Goal: Task Accomplishment & Management: Use online tool/utility

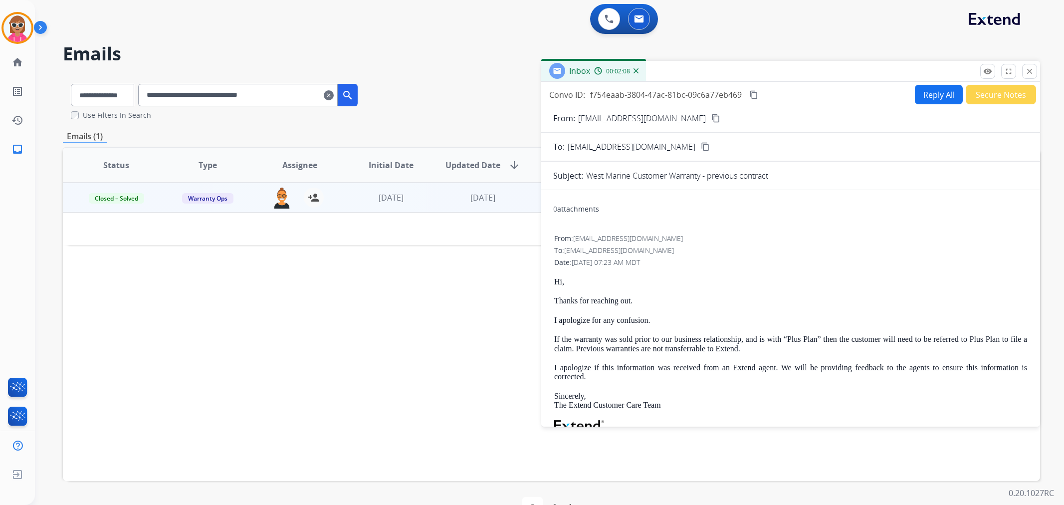
select select "**********"
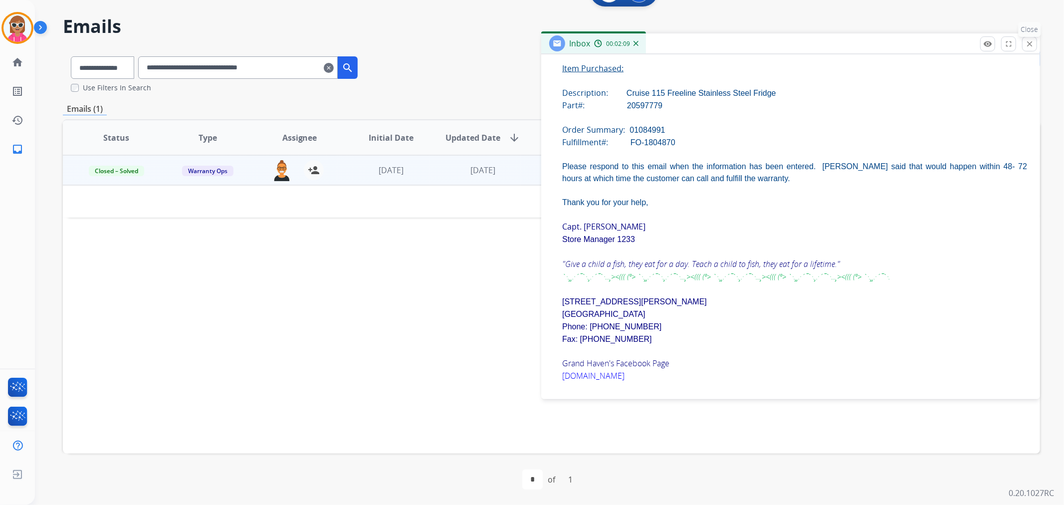
click at [1029, 43] on mat-icon "close" at bounding box center [1029, 43] width 9 height 9
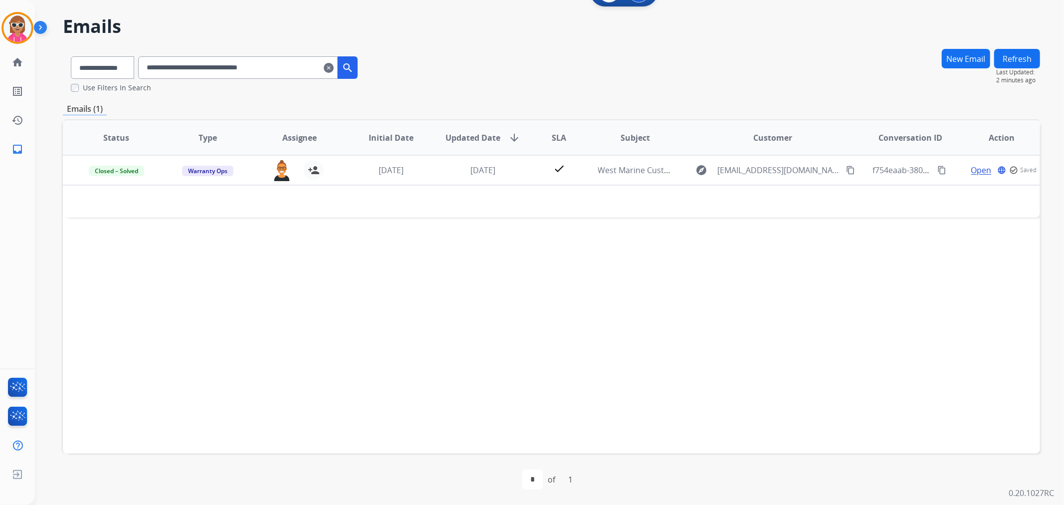
click at [1021, 56] on button "Refresh" at bounding box center [1017, 58] width 46 height 19
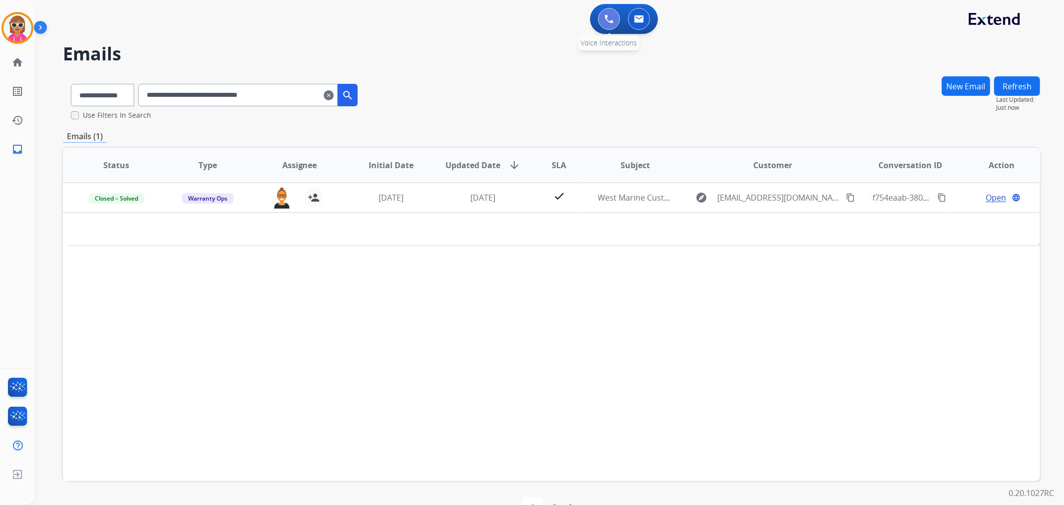
click at [602, 25] on button at bounding box center [609, 19] width 22 height 22
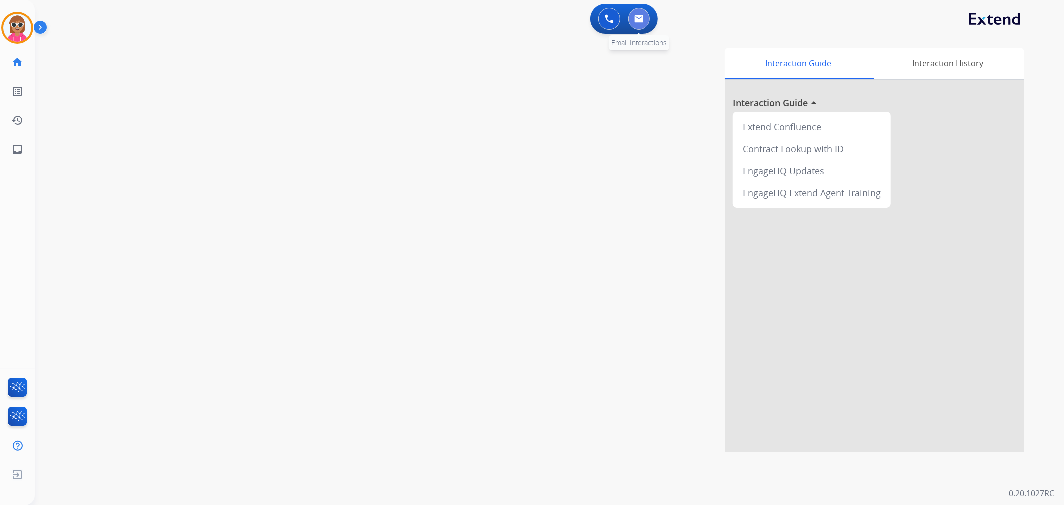
click at [641, 23] on button at bounding box center [639, 19] width 22 height 22
select select "**********"
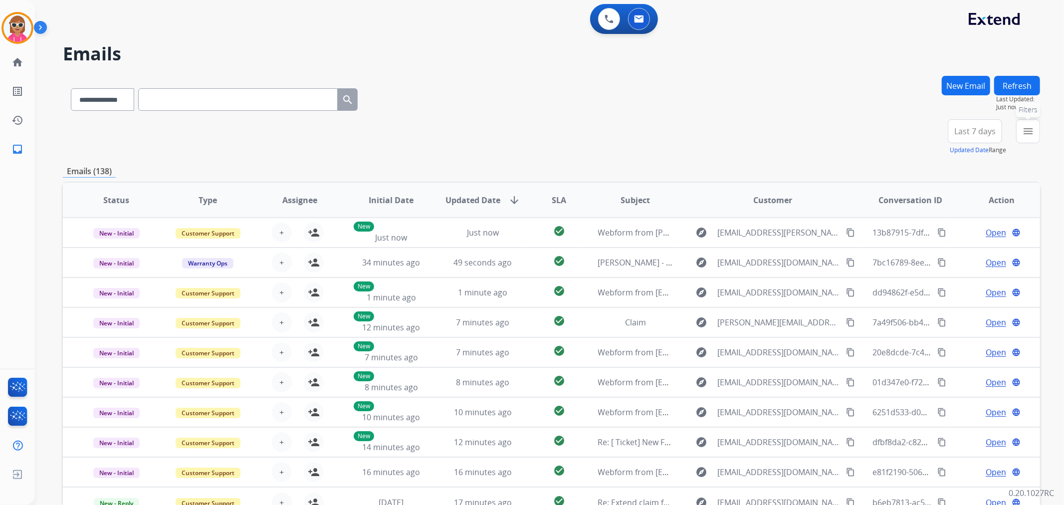
click at [1020, 133] on button "menu Filters" at bounding box center [1028, 131] width 24 height 24
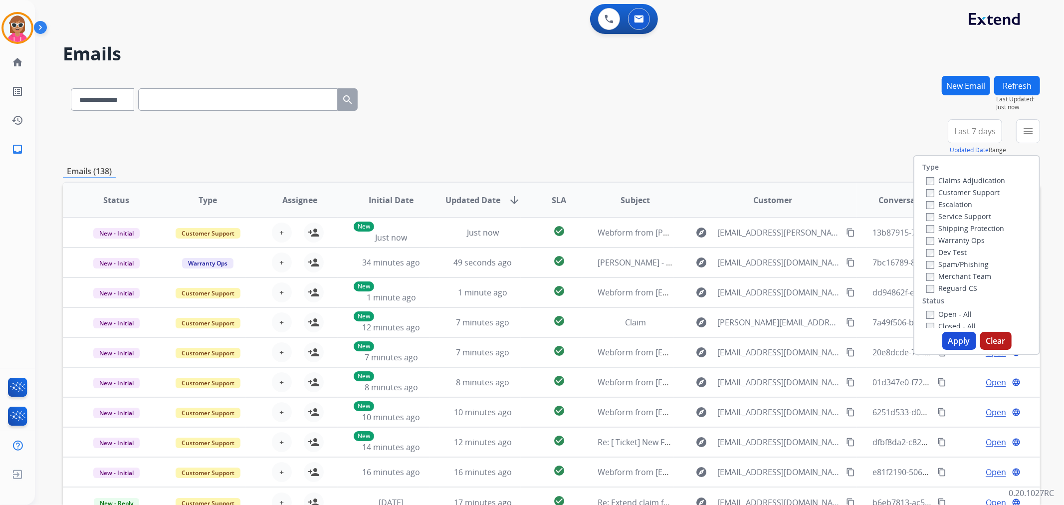
click at [945, 192] on label "Customer Support" at bounding box center [962, 192] width 73 height 9
drag, startPoint x: 951, startPoint y: 227, endPoint x: 959, endPoint y: 253, distance: 27.1
click at [951, 227] on label "Shipping Protection" at bounding box center [965, 227] width 78 height 9
click at [954, 287] on label "Reguard CS" at bounding box center [951, 287] width 51 height 9
click at [948, 311] on label "Open - All" at bounding box center [948, 313] width 45 height 9
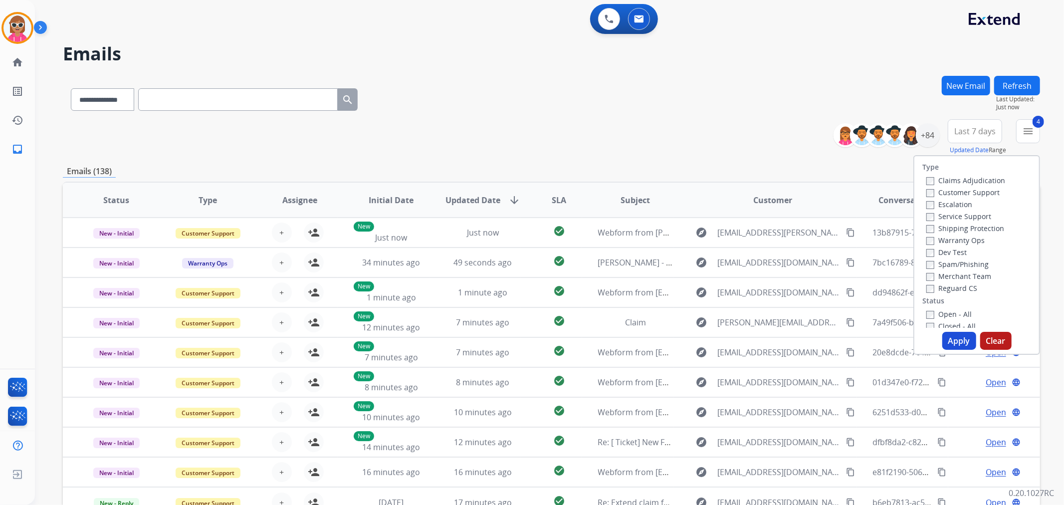
click at [956, 336] on button "Apply" at bounding box center [959, 341] width 34 height 18
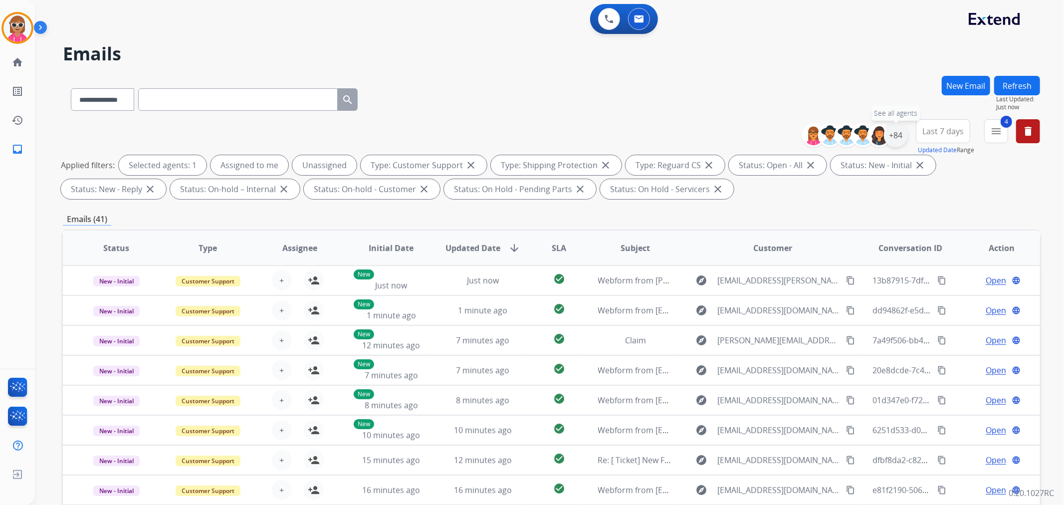
click at [889, 140] on div "+84" at bounding box center [896, 135] width 24 height 24
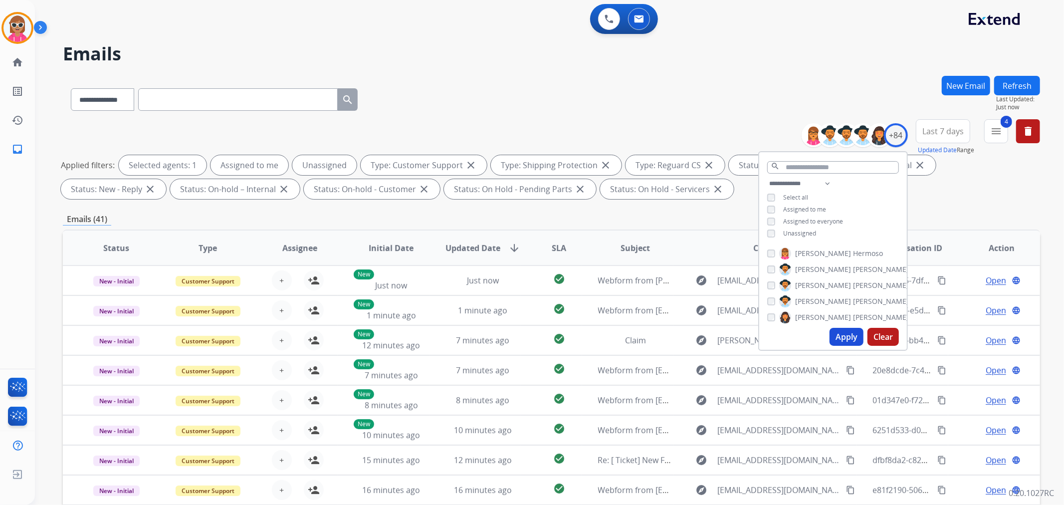
click at [805, 231] on span "Unassigned" at bounding box center [799, 233] width 33 height 8
click at [807, 205] on span "Assigned to me" at bounding box center [804, 209] width 43 height 8
click at [777, 238] on div "**********" at bounding box center [833, 210] width 148 height 64
click at [793, 232] on span "Unassigned" at bounding box center [799, 233] width 33 height 8
click at [857, 337] on button "Apply" at bounding box center [846, 337] width 34 height 18
